Goal: Task Accomplishment & Management: Manage account settings

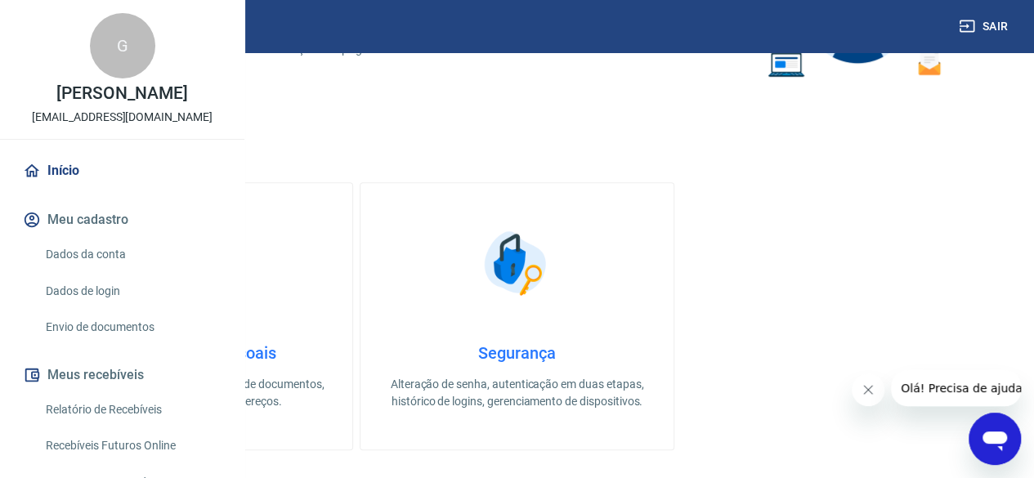
scroll to position [418, 0]
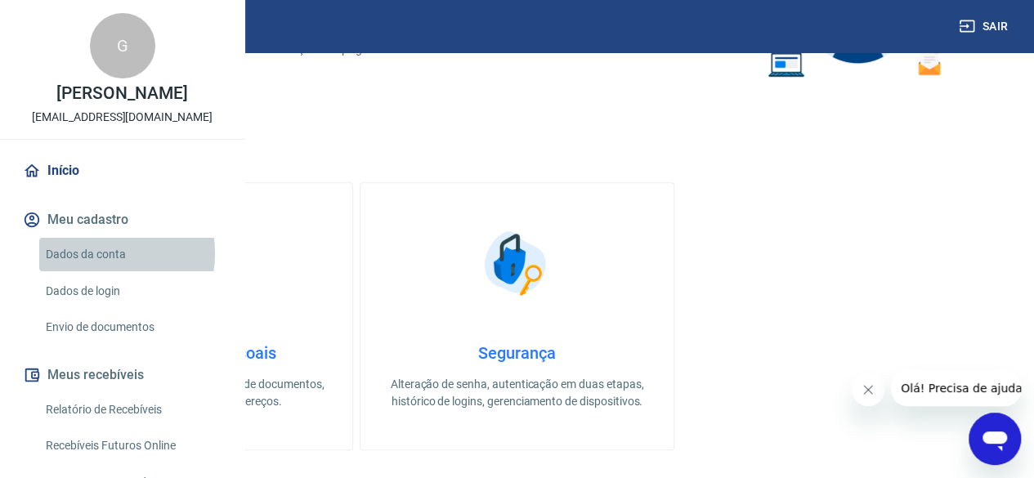
click at [95, 271] on link "Dados da conta" at bounding box center [131, 255] width 185 height 34
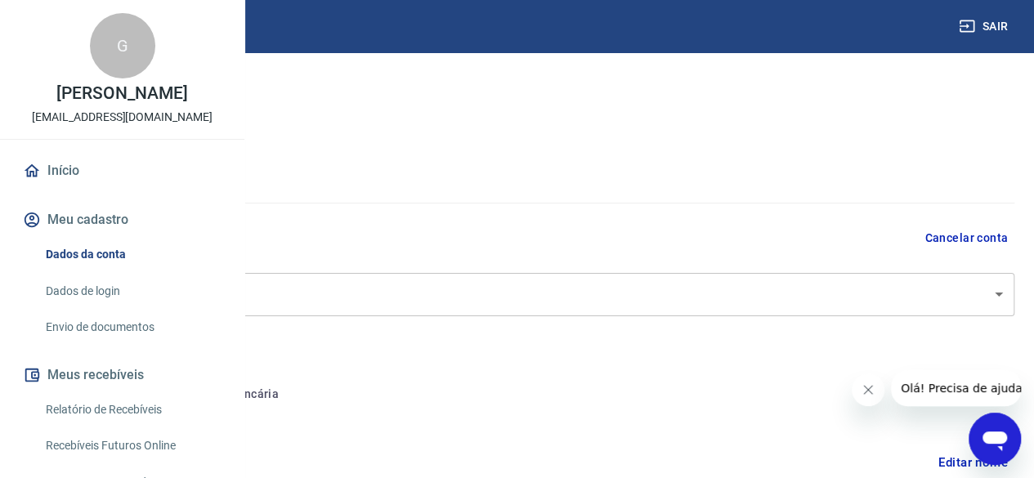
select select "SP"
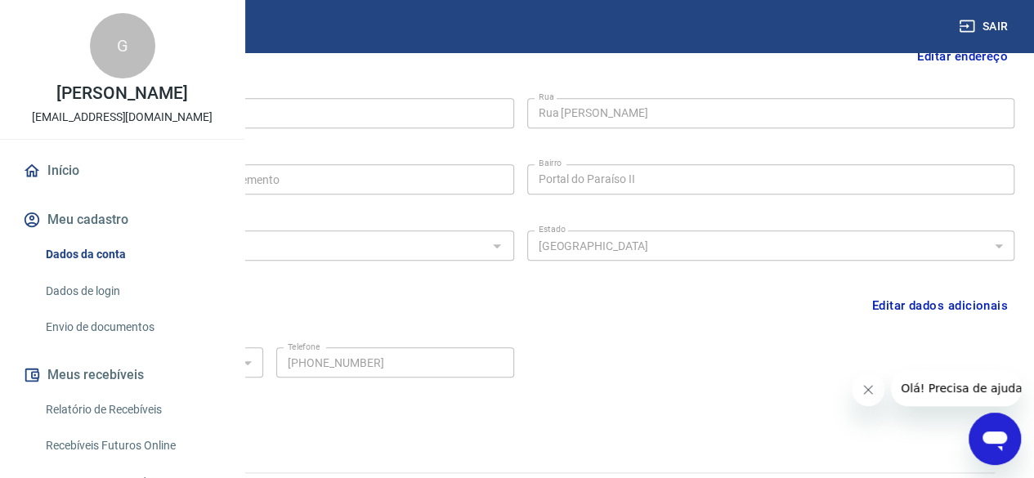
scroll to position [567, 0]
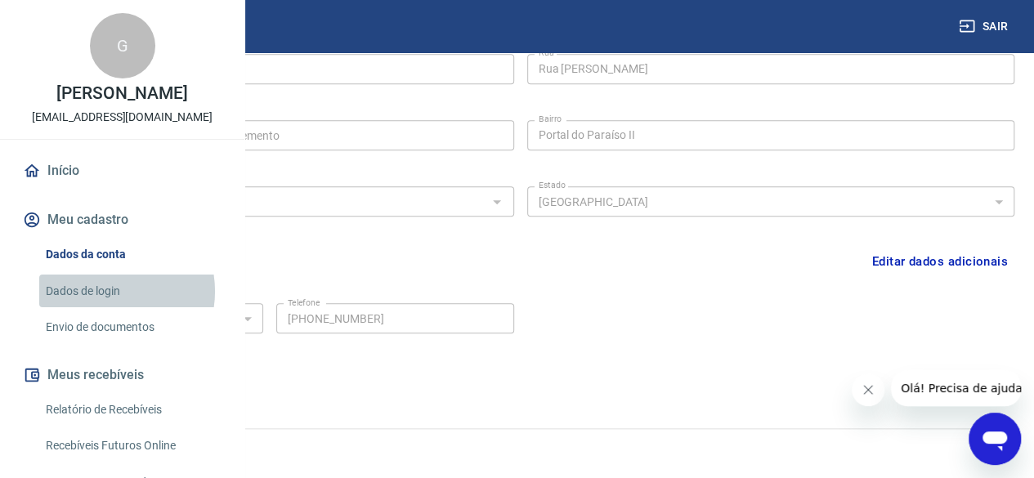
click at [104, 308] on link "Dados de login" at bounding box center [131, 292] width 185 height 34
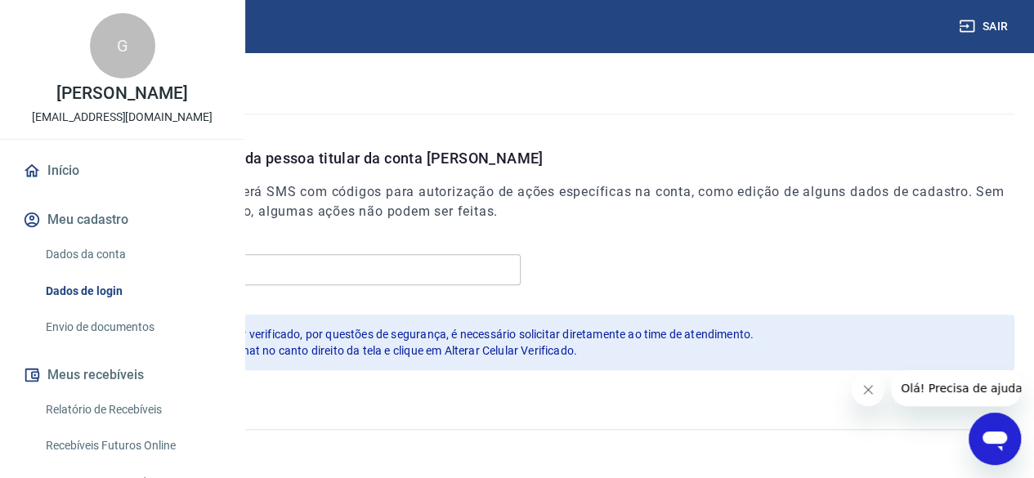
scroll to position [566, 0]
click at [770, 271] on div "Celular [PHONE_NUMBER] Celular" at bounding box center [526, 268] width 975 height 40
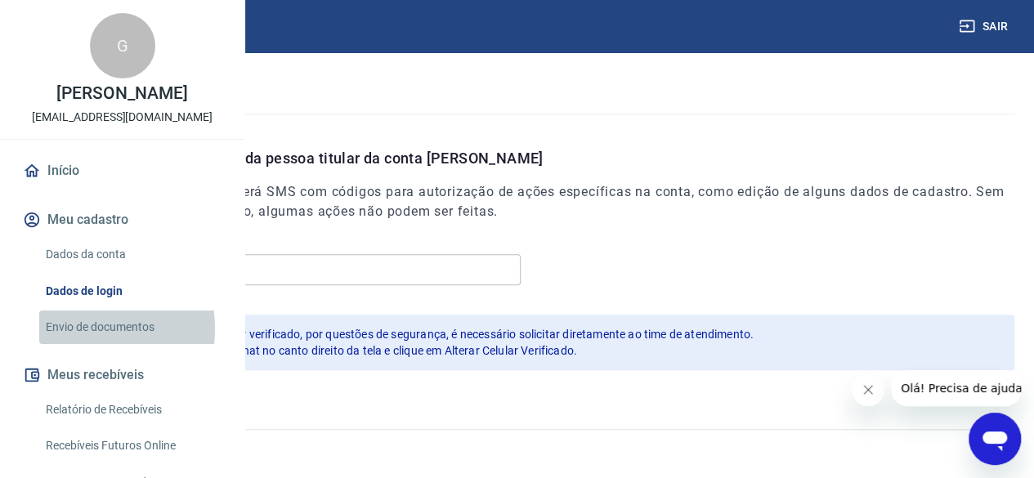
click at [90, 344] on link "Envio de documentos" at bounding box center [131, 327] width 185 height 34
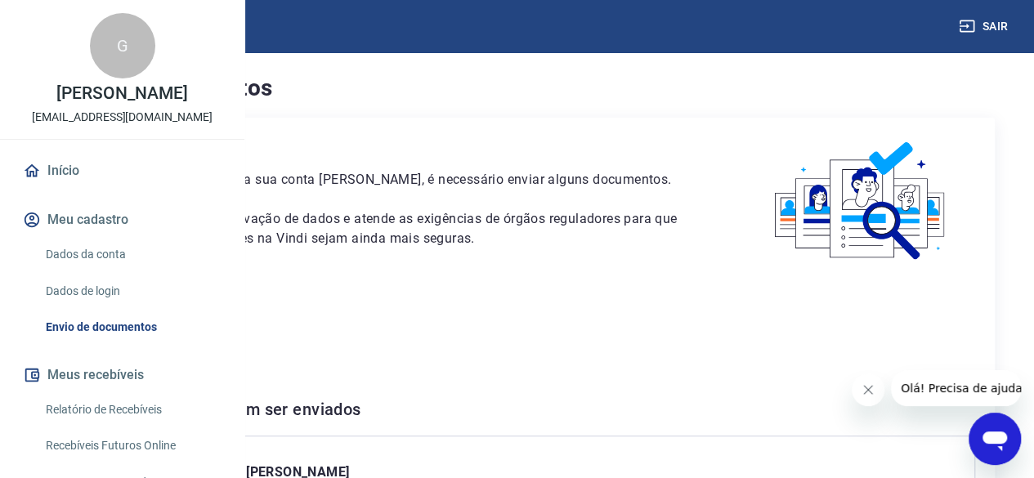
click at [578, 324] on p "[PERSON_NAME]" at bounding box center [517, 315] width 916 height 20
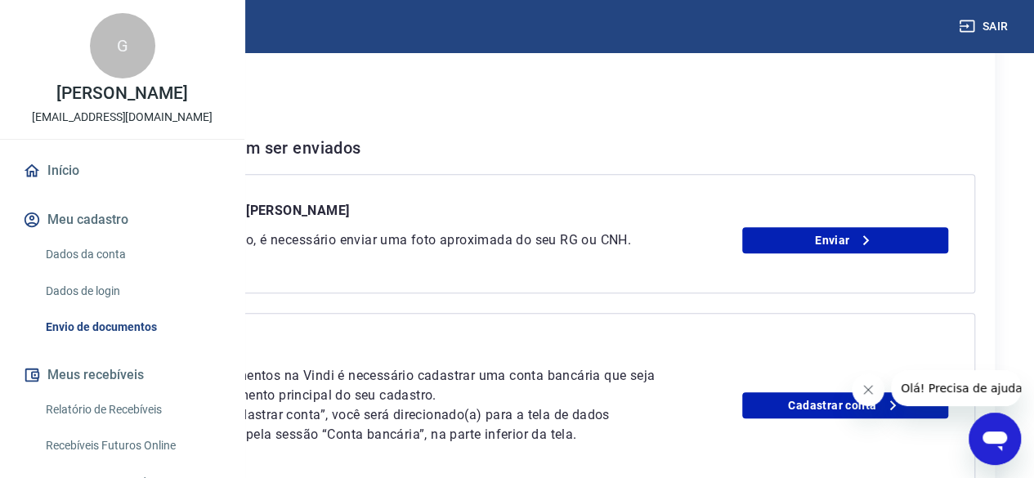
scroll to position [360, 0]
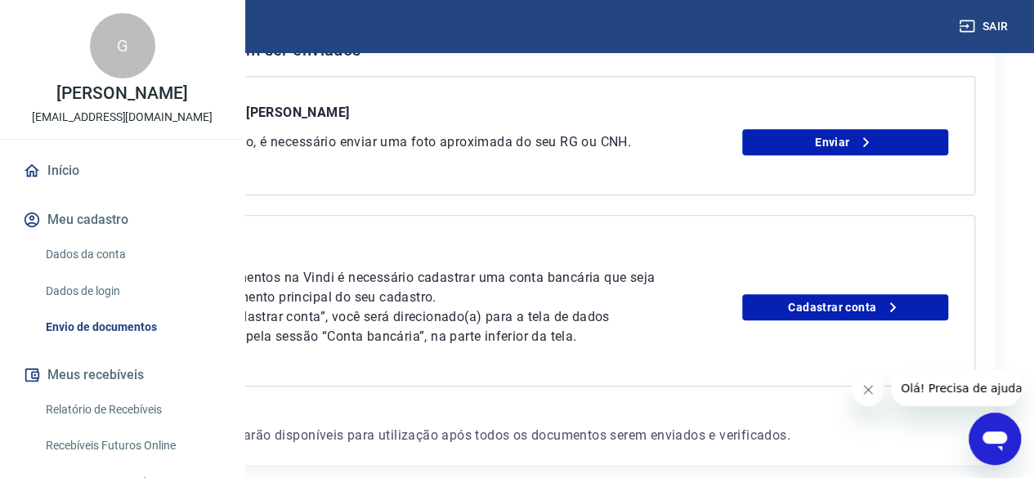
click at [660, 307] on p "Para receber pagamentos na Vindi é necessário cadastrar uma conta bancária que …" at bounding box center [392, 287] width 535 height 39
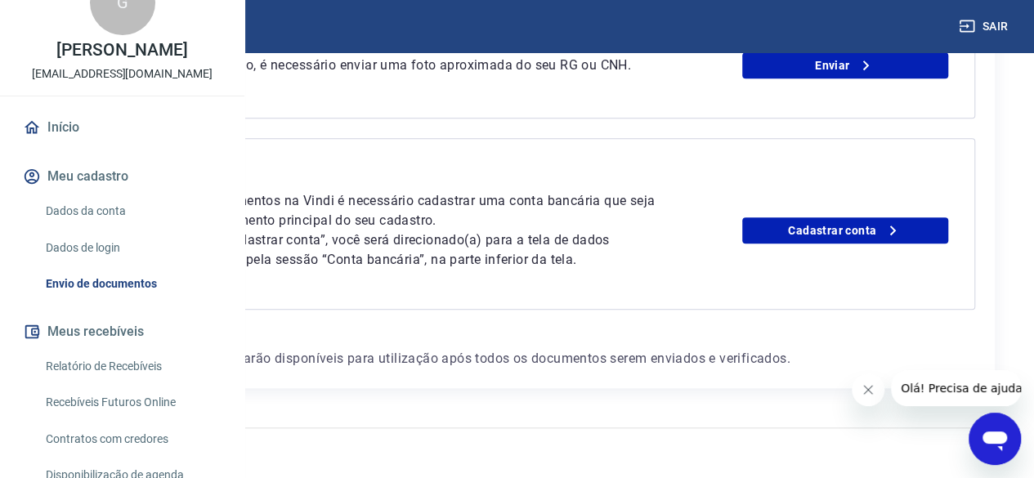
scroll to position [42, 0]
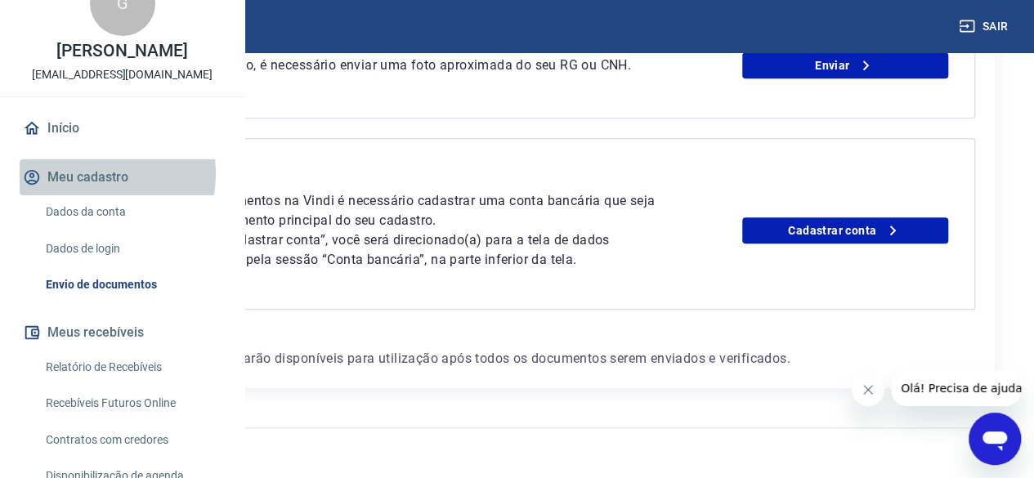
click at [97, 195] on button "Meu cadastro" at bounding box center [122, 177] width 205 height 36
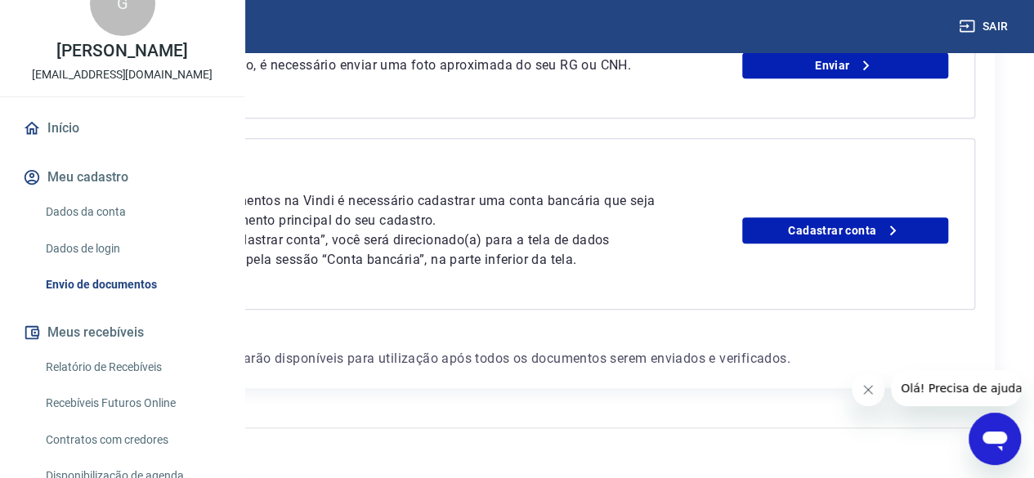
click at [127, 83] on p "[EMAIL_ADDRESS][DOMAIN_NAME]" at bounding box center [122, 74] width 181 height 17
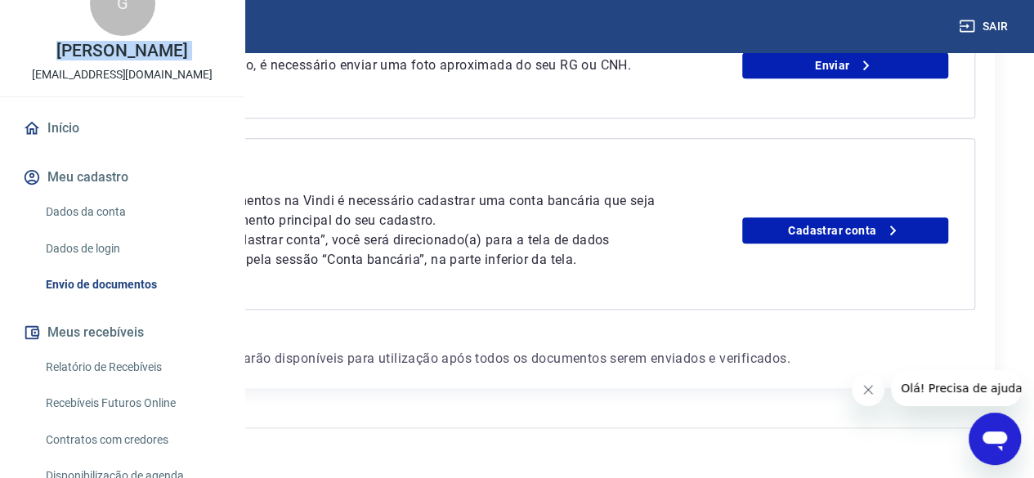
click at [127, 83] on p "[EMAIL_ADDRESS][DOMAIN_NAME]" at bounding box center [122, 74] width 181 height 17
click at [81, 229] on link "Dados da conta" at bounding box center [131, 212] width 185 height 34
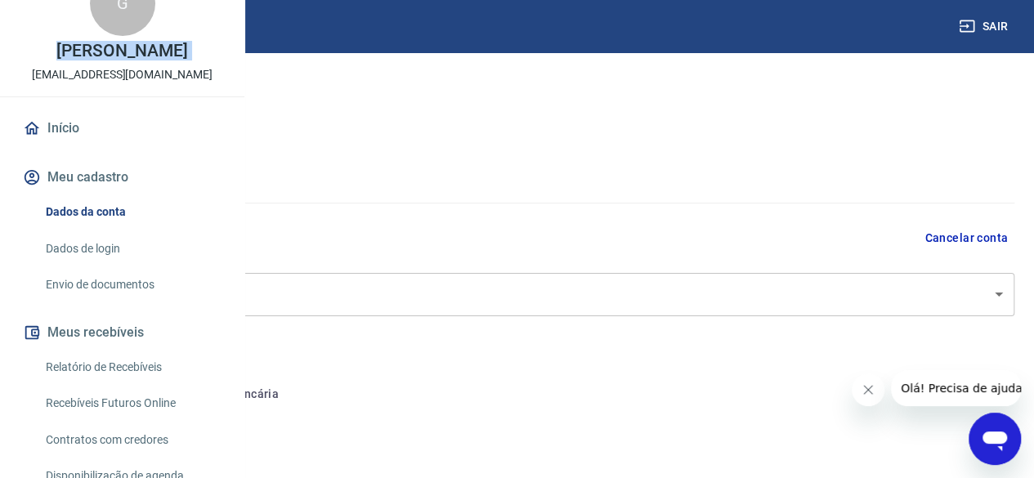
select select "SP"
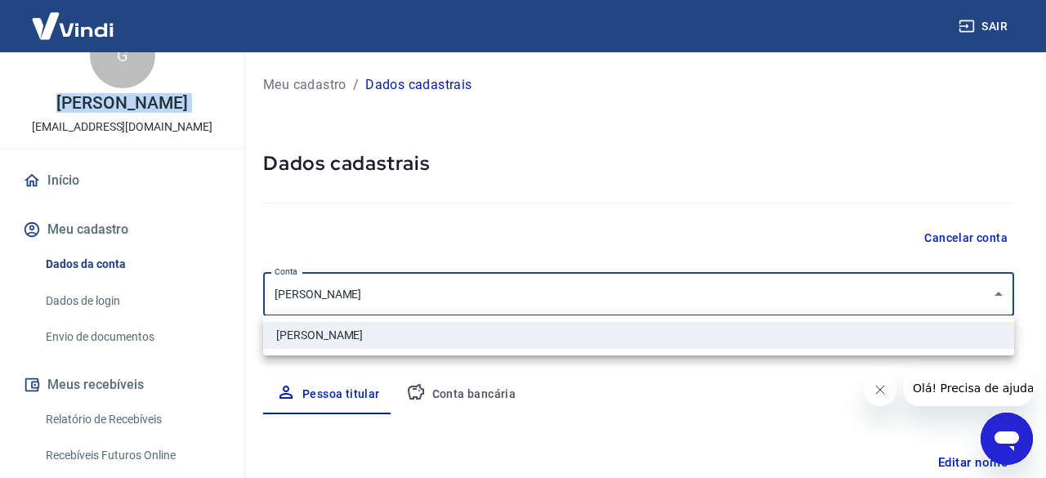
click at [1000, 295] on body "Sair G [PERSON_NAME] [EMAIL_ADDRESS][DOMAIN_NAME] Início Meu cadastro Dados da …" at bounding box center [523, 239] width 1046 height 478
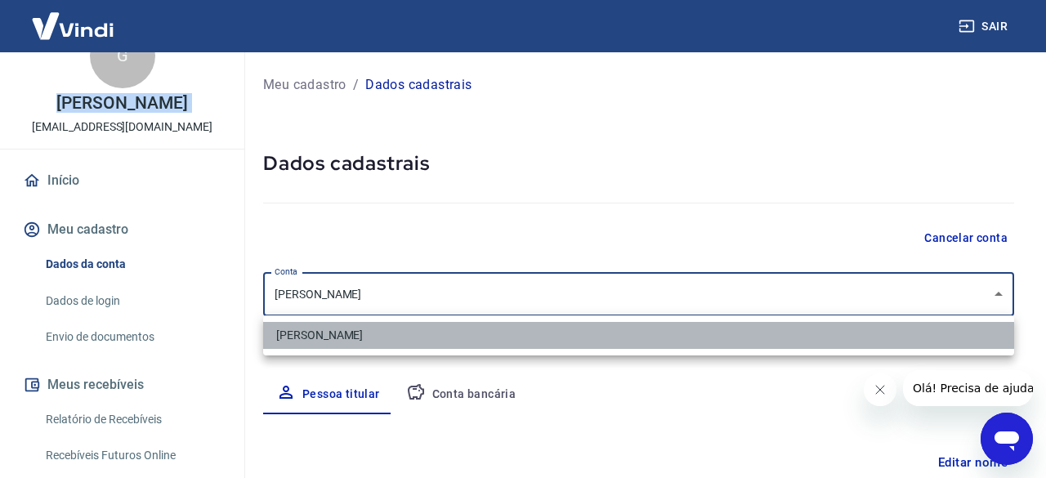
click at [986, 346] on li "[PERSON_NAME]" at bounding box center [638, 335] width 751 height 27
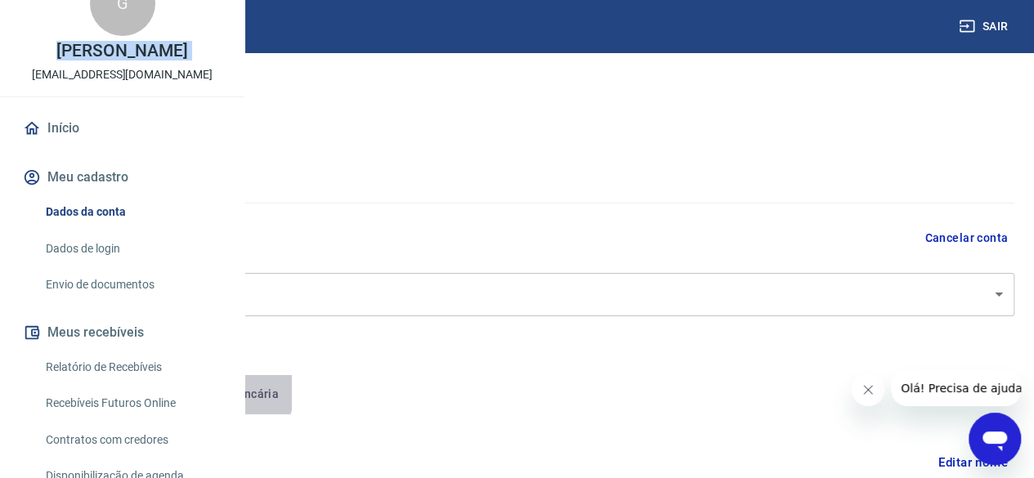
click at [293, 391] on button "Conta bancária" at bounding box center [224, 394] width 136 height 39
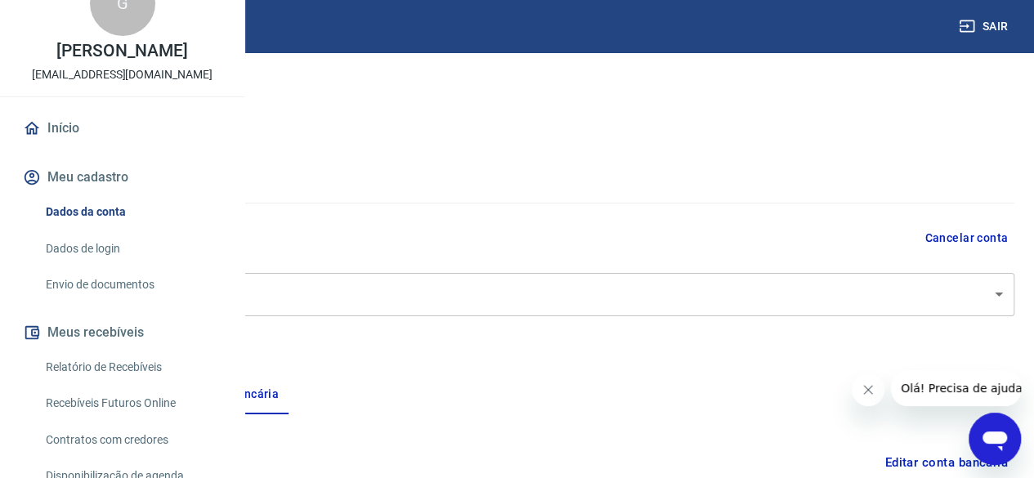
click at [757, 369] on div "Meu cadastro / Dados cadastrais Dados cadastrais Cancelar conta Conta [PERSON_N…" at bounding box center [520, 363] width 1027 height 622
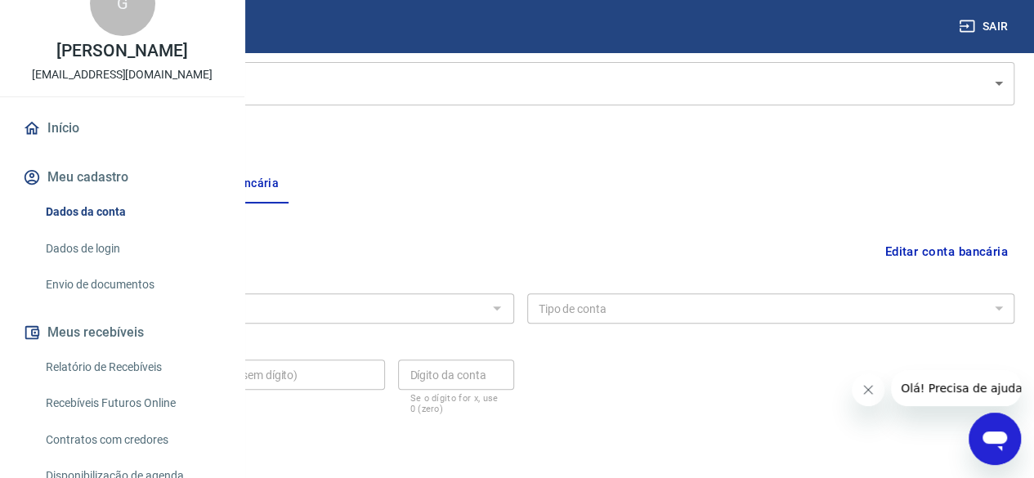
scroll to position [261, 0]
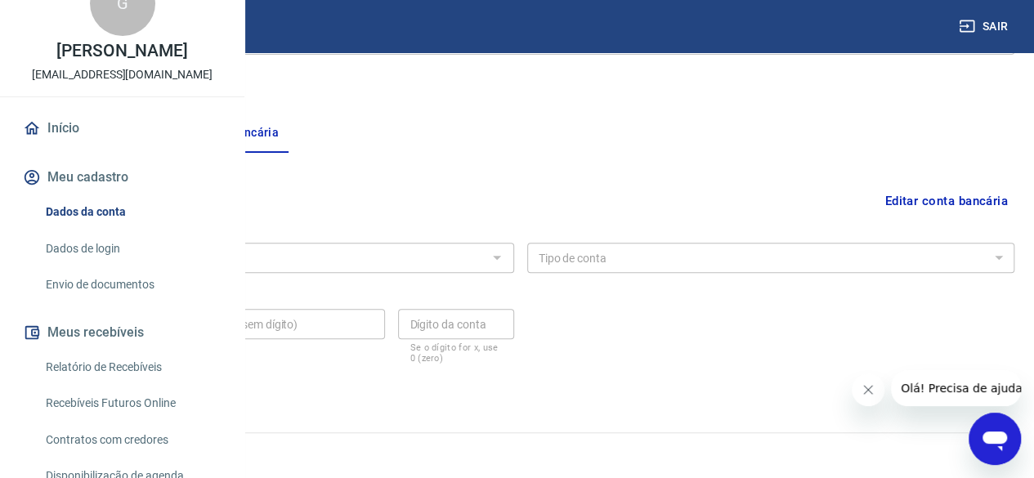
click at [507, 256] on div at bounding box center [495, 257] width 21 height 23
click at [896, 195] on button "Editar conta bancária" at bounding box center [946, 200] width 136 height 31
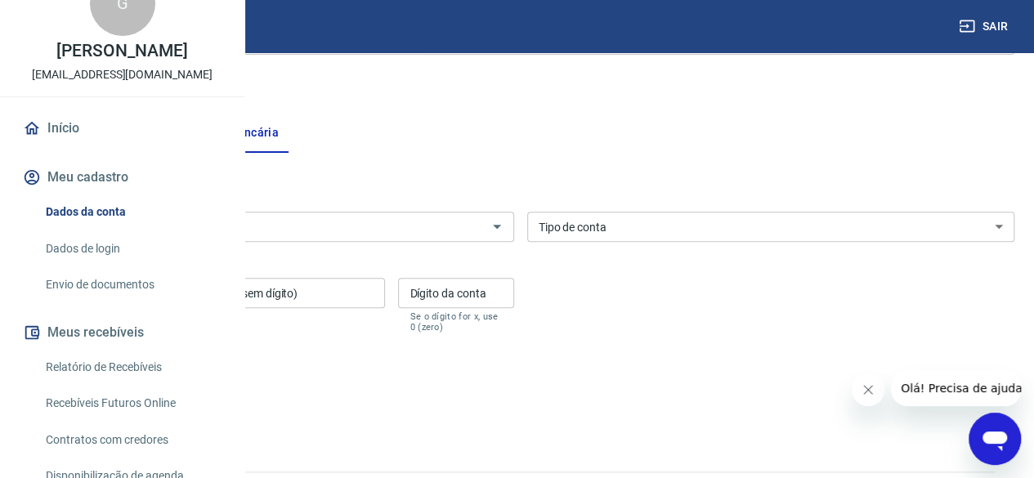
click at [469, 236] on div "Banco" at bounding box center [270, 227] width 488 height 30
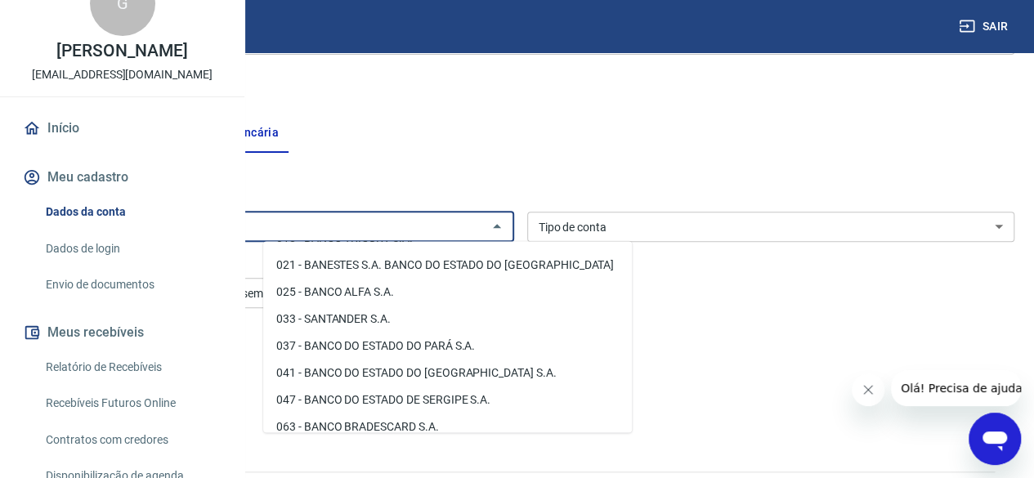
scroll to position [196, 0]
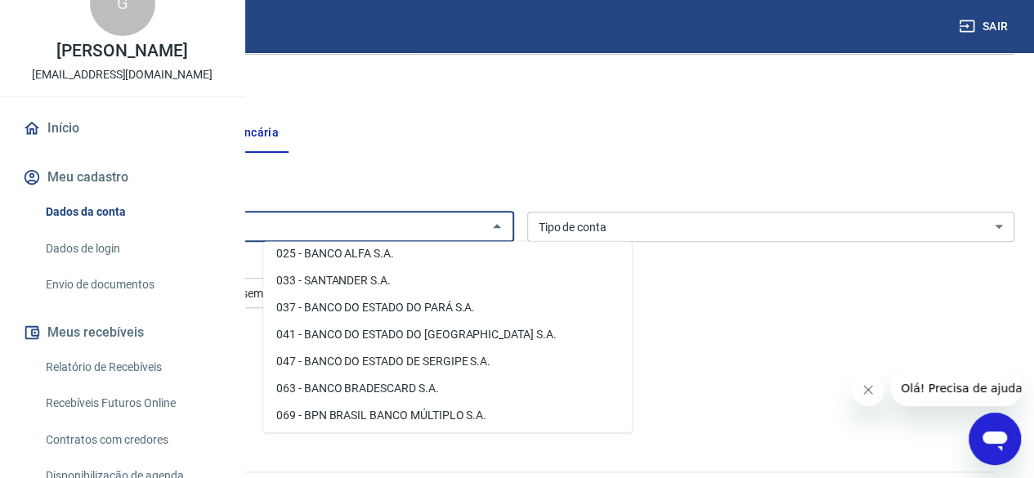
click at [385, 282] on li "033 - SANTANDER S.A." at bounding box center [447, 280] width 369 height 27
type input "033 - SANTANDER S.A."
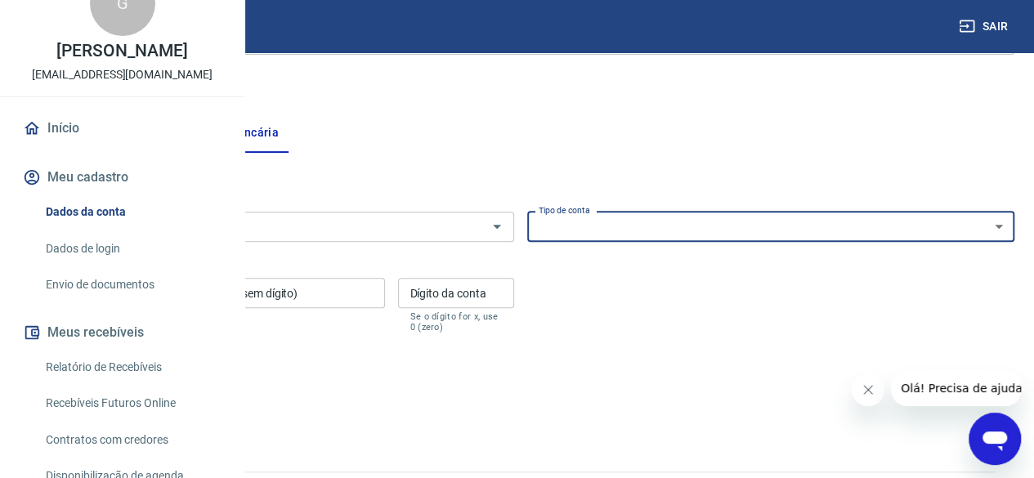
click at [718, 217] on select "Conta Corrente Conta Poupança" at bounding box center [771, 227] width 488 height 30
select select "1"
click at [645, 212] on select "Conta Corrente Conta Poupança" at bounding box center [771, 227] width 488 height 30
click at [180, 298] on input "Agência (sem dígito)" at bounding box center [103, 293] width 154 height 30
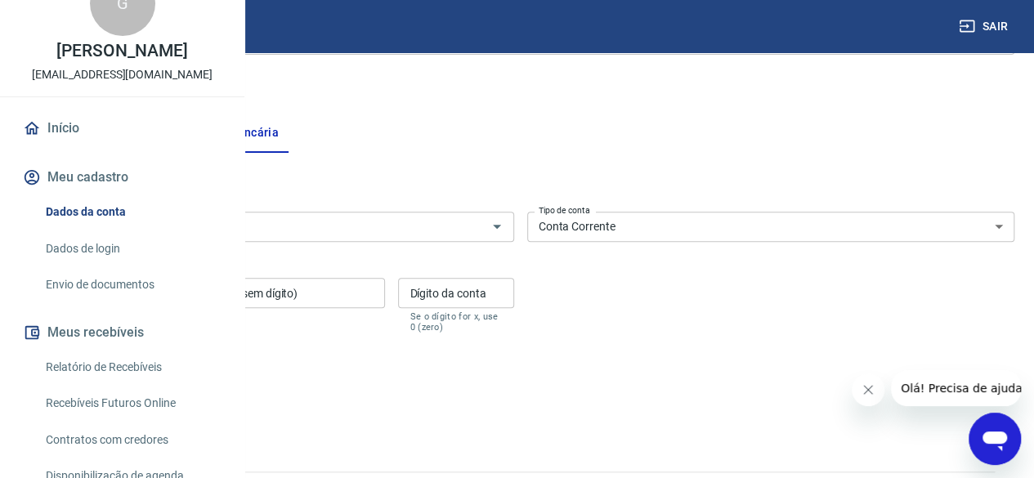
type input "4202"
click at [385, 302] on input "Conta (sem dígito)" at bounding box center [289, 293] width 192 height 30
type input "01094248"
click at [513, 297] on input "Dígito da conta" at bounding box center [455, 293] width 115 height 30
type input "0"
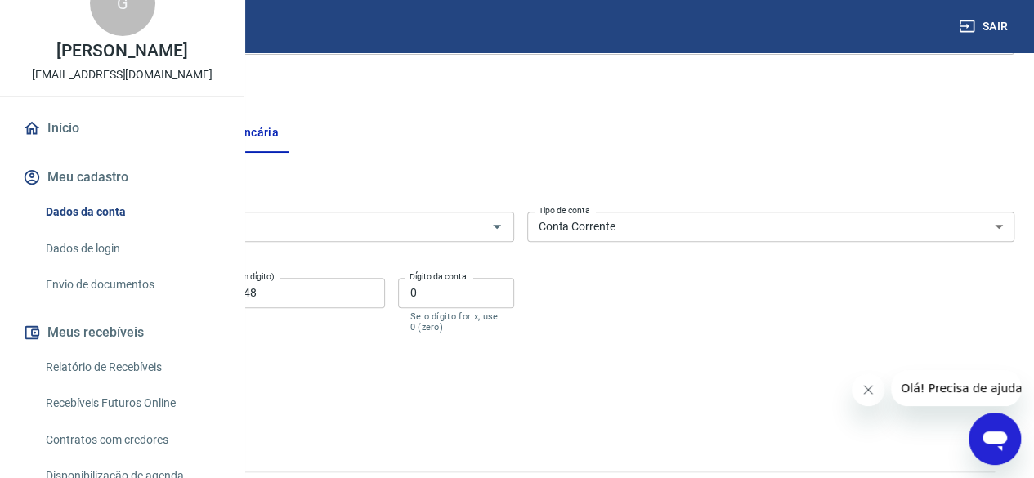
click at [88, 398] on button "Salvar" at bounding box center [57, 397] width 62 height 31
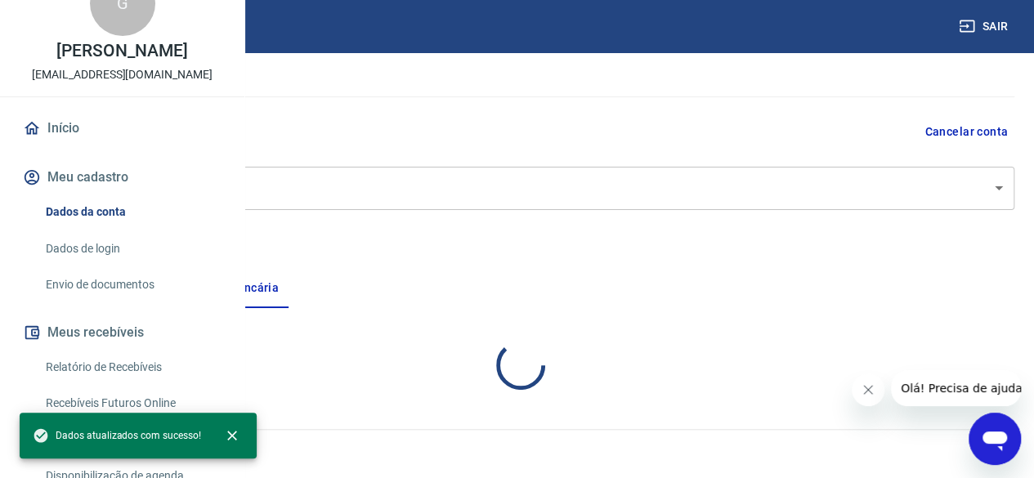
scroll to position [261, 0]
select select "1"
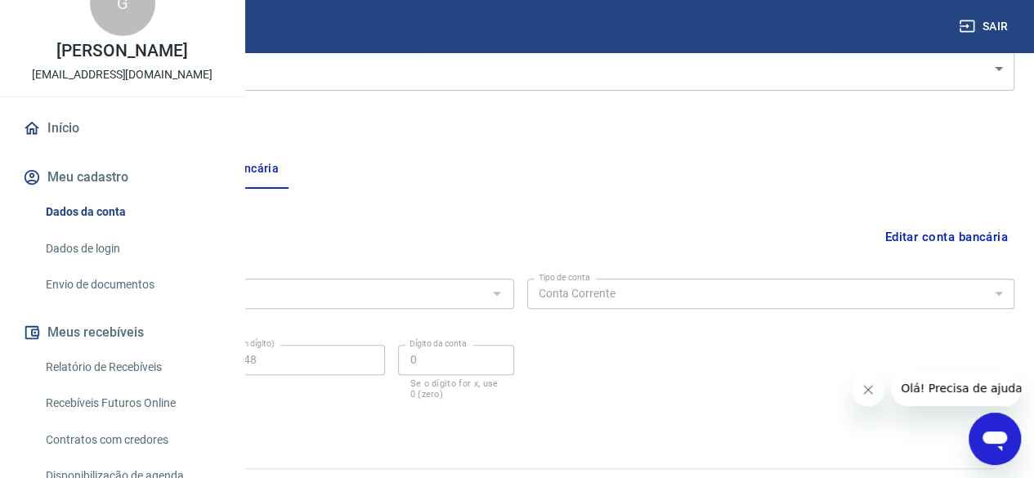
scroll to position [265, 0]
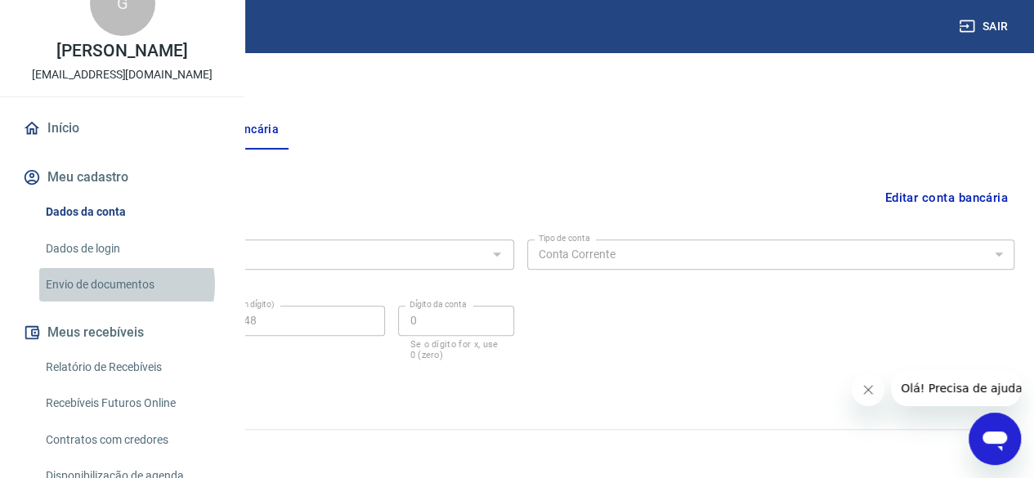
click at [117, 302] on link "Envio de documentos" at bounding box center [131, 285] width 185 height 34
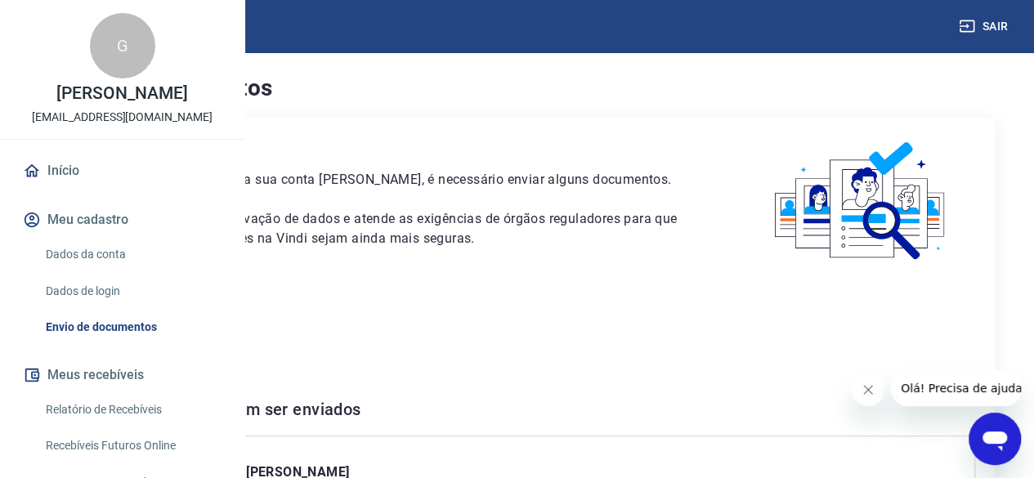
click at [864, 388] on icon "Fechar mensagem da empresa" at bounding box center [867, 389] width 13 height 13
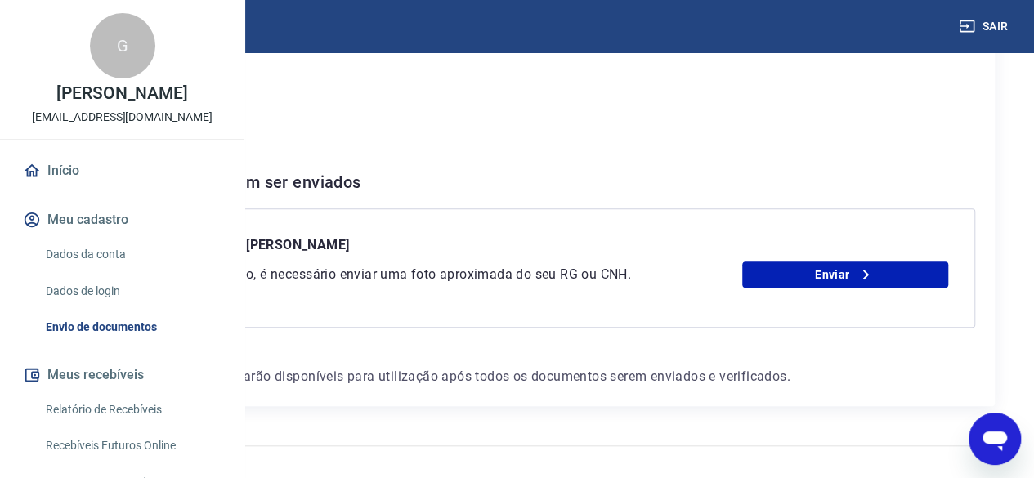
scroll to position [229, 0]
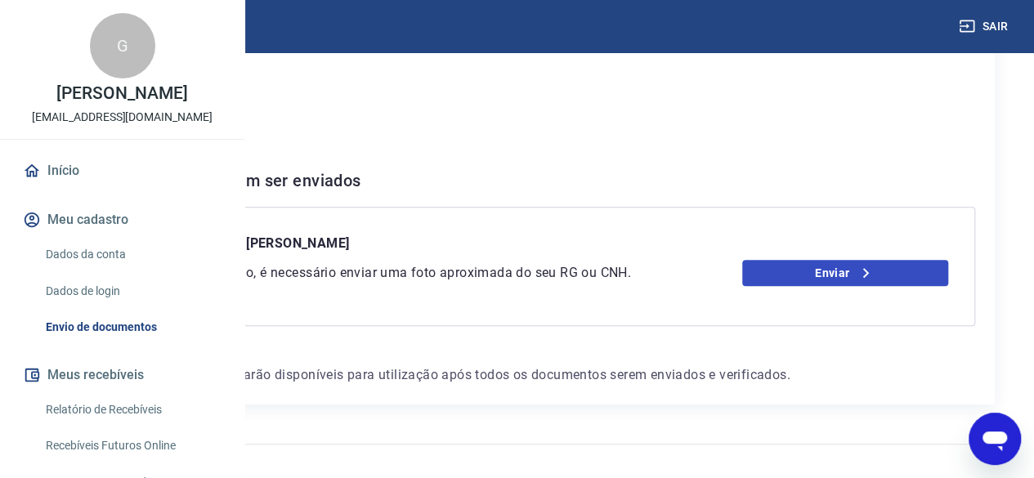
click at [867, 286] on link "Enviar" at bounding box center [845, 273] width 206 height 26
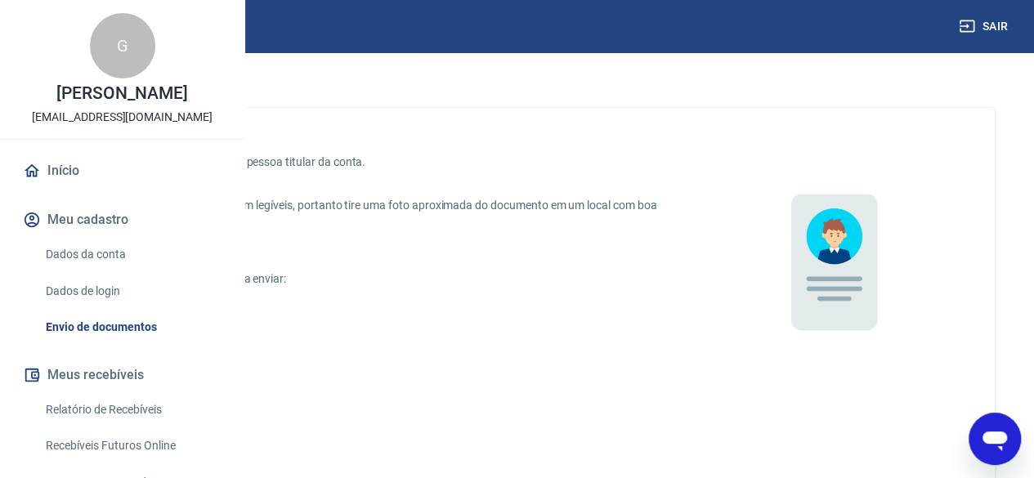
click at [104, 388] on input "CNH digital" at bounding box center [86, 386] width 34 height 34
radio input "true"
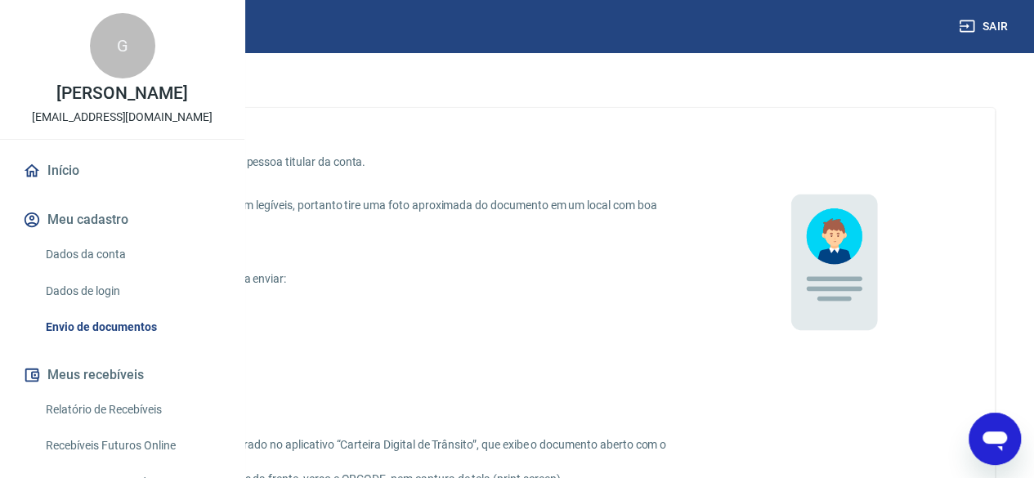
click at [714, 408] on div "Envie uma foto do RG ou CNH da pessoa titular da conta. É necessário que os dad…" at bounding box center [516, 419] width 877 height 545
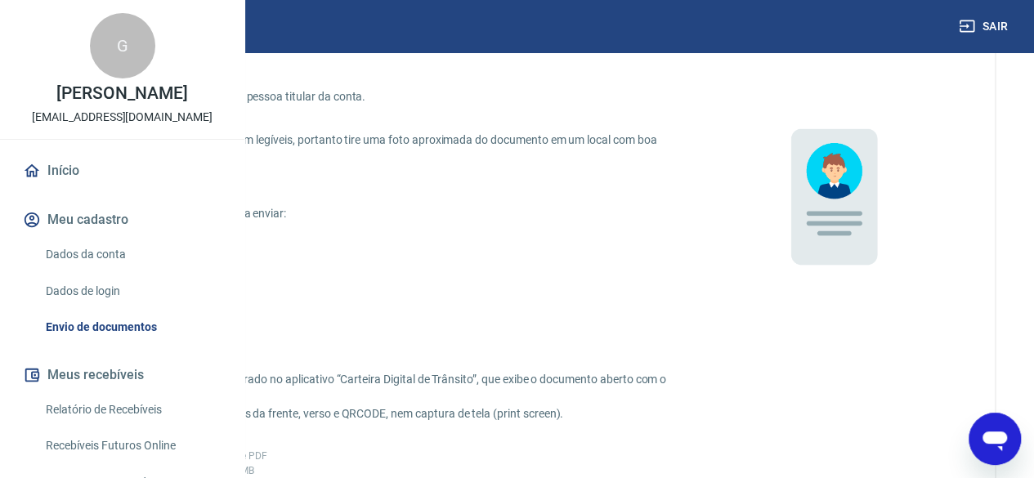
scroll to position [98, 0]
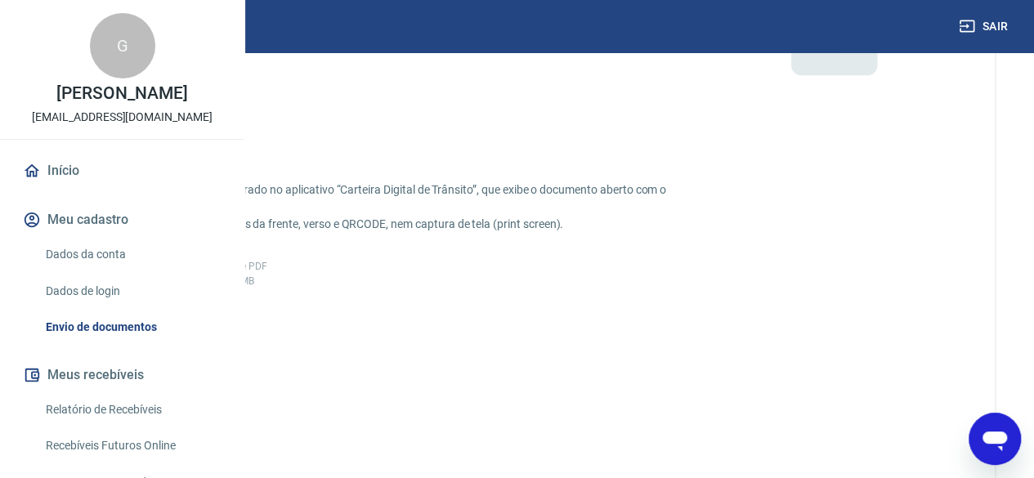
click at [714, 408] on div "Envie uma foto do RG ou CNH da pessoa titular da conta. É necessário que os dad…" at bounding box center [516, 164] width 877 height 545
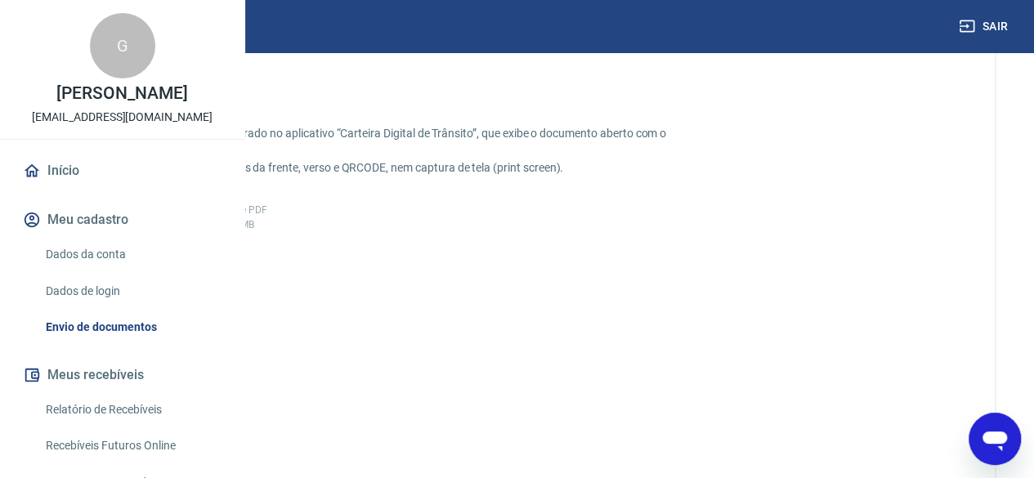
click at [714, 408] on div "Envie uma foto do RG ou CNH da pessoa titular da conta. É necessário que os dad…" at bounding box center [516, 160] width 955 height 726
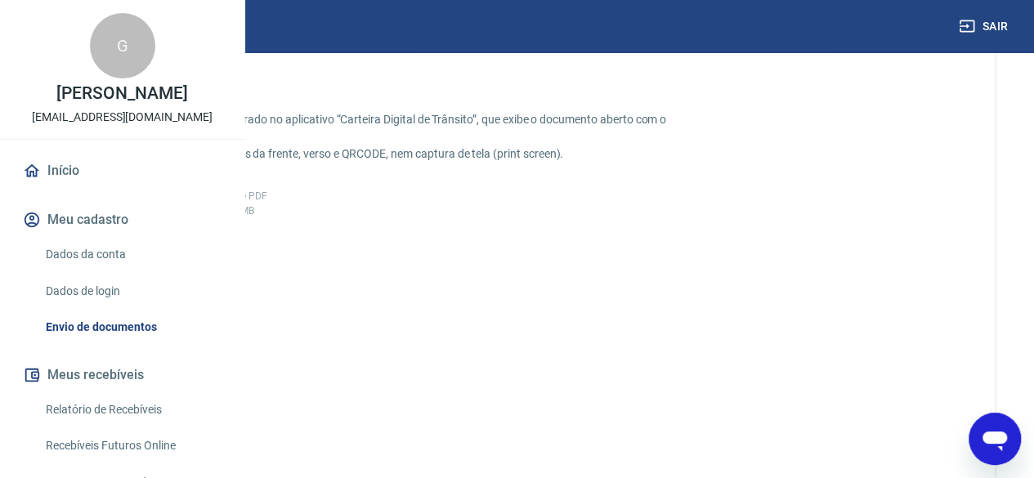
scroll to position [327, 0]
click at [176, 341] on span "Adicionar CNH Digital" at bounding box center [140, 328] width 72 height 29
click at [0, 0] on input "Adicionar CNH Digital" at bounding box center [0, 0] width 0 height 0
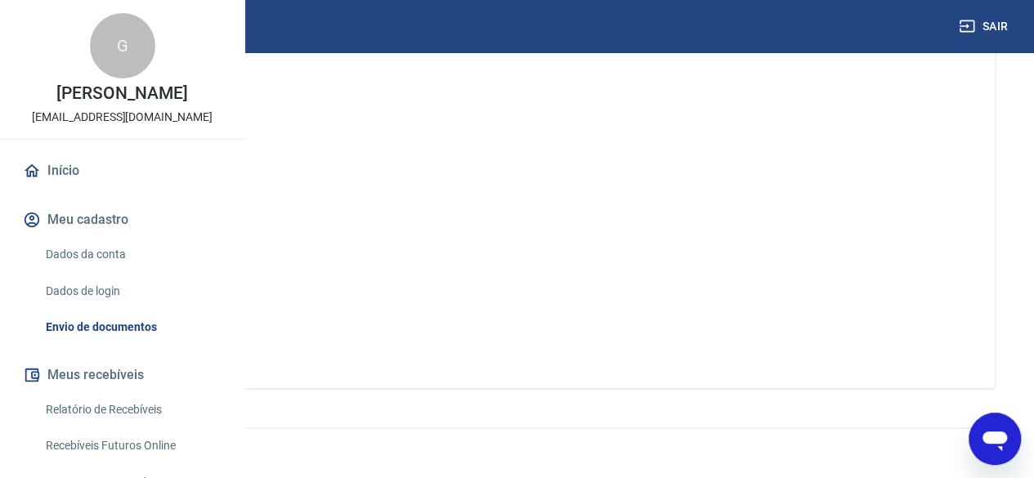
scroll to position [536, 0]
click at [201, 329] on button "Enviar" at bounding box center [139, 334] width 123 height 30
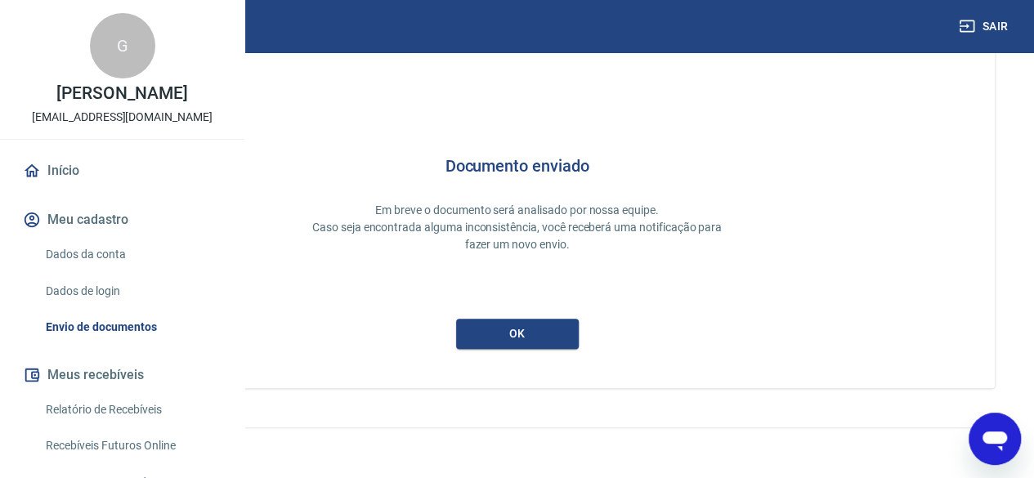
scroll to position [88, 0]
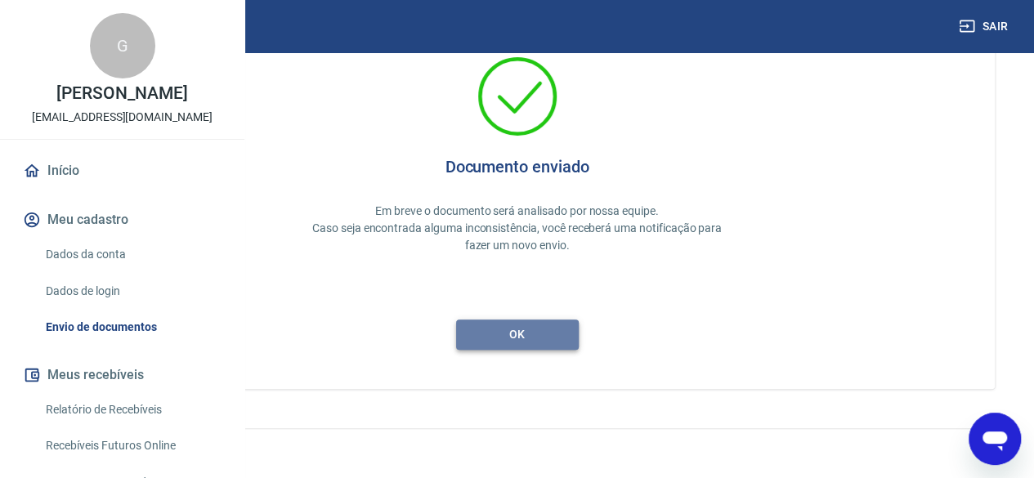
click at [578, 337] on button "ok" at bounding box center [517, 334] width 123 height 30
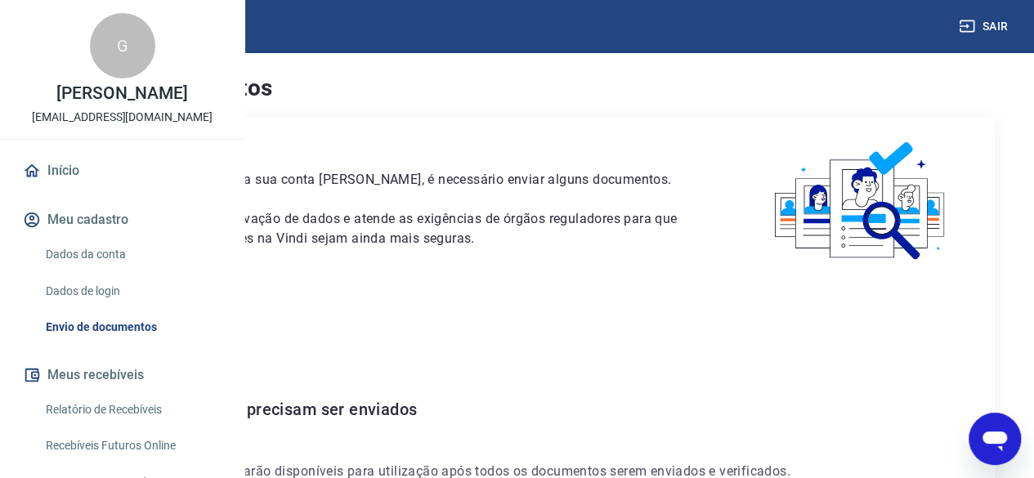
click at [851, 351] on p "CPF 274.801.638-60" at bounding box center [517, 341] width 916 height 20
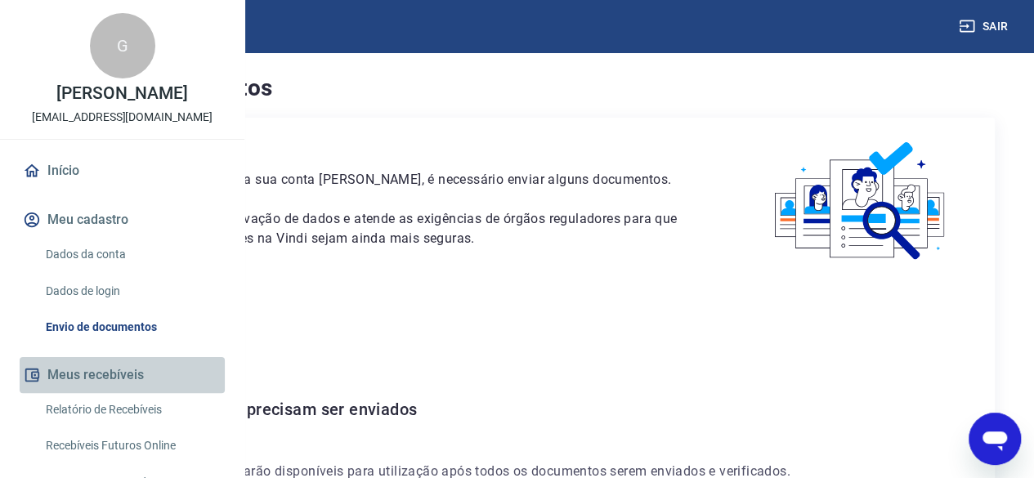
click at [125, 393] on button "Meus recebíveis" at bounding box center [122, 375] width 205 height 36
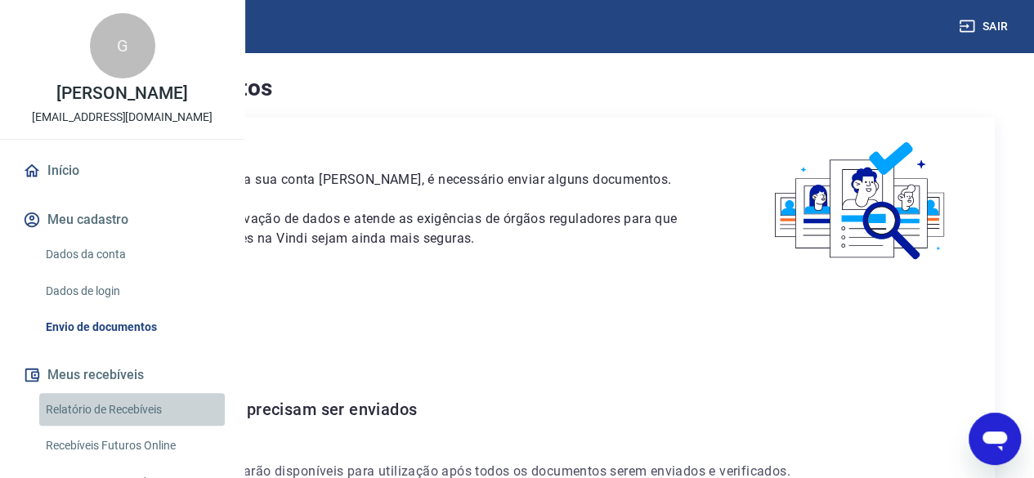
click at [138, 427] on link "Relatório de Recebíveis" at bounding box center [131, 410] width 185 height 34
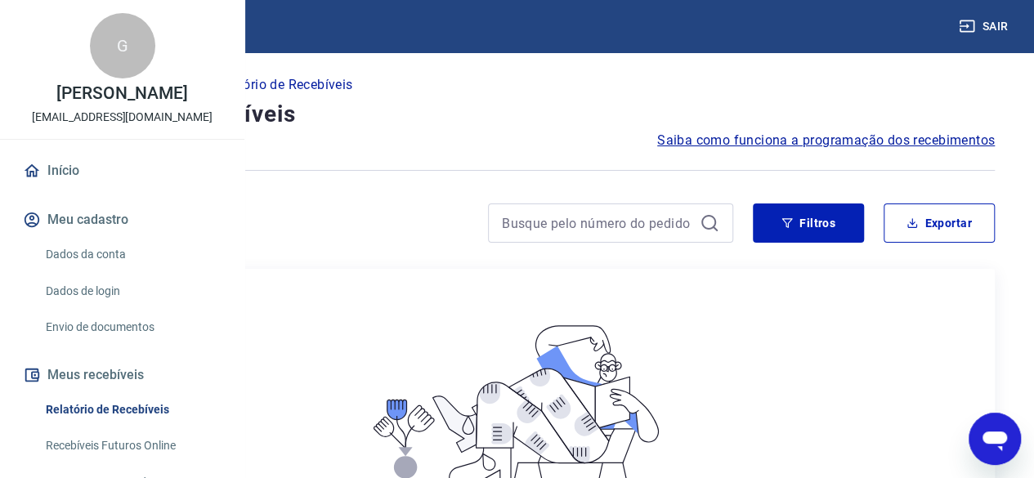
click at [845, 137] on span "Saiba como funciona a programação dos recebimentos" at bounding box center [825, 141] width 337 height 20
